Goal: Task Accomplishment & Management: Manage account settings

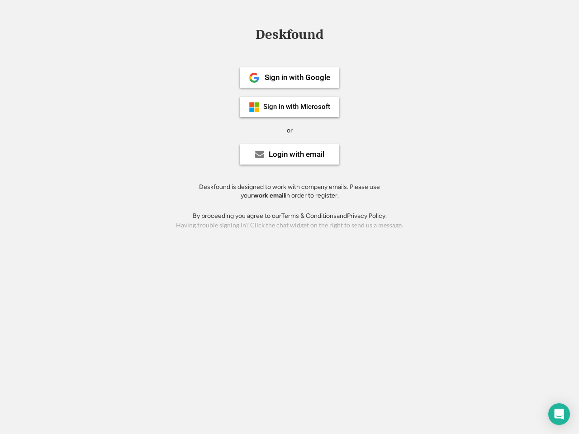
click at [289, 129] on div "or" at bounding box center [290, 130] width 6 height 9
click at [289, 36] on div "Deskfound" at bounding box center [289, 35] width 77 height 14
click at [247, 34] on div "Deskfound" at bounding box center [289, 36] width 579 height 17
click at [289, 36] on div "Deskfound" at bounding box center [289, 35] width 77 height 14
click at [289, 130] on div "or" at bounding box center [290, 130] width 6 height 9
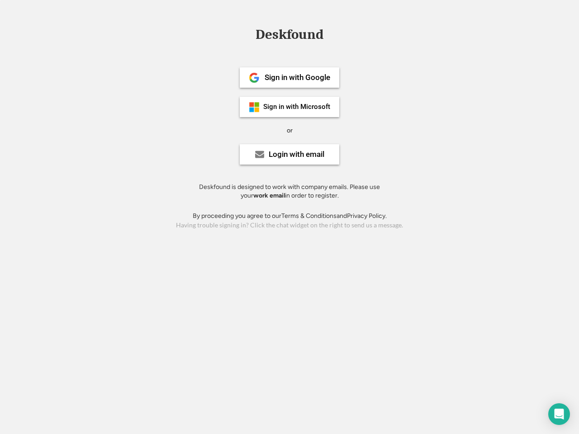
click at [289, 77] on div "Sign in with Google" at bounding box center [298, 78] width 66 height 8
click at [297, 77] on div "Sign in with Google" at bounding box center [298, 78] width 66 height 8
click at [254, 78] on img at bounding box center [254, 77] width 11 height 11
click at [289, 107] on div "Sign in with Microsoft" at bounding box center [296, 107] width 67 height 7
click at [297, 107] on div "Sign in with Microsoft" at bounding box center [296, 107] width 67 height 7
